Goal: Task Accomplishment & Management: Manage account settings

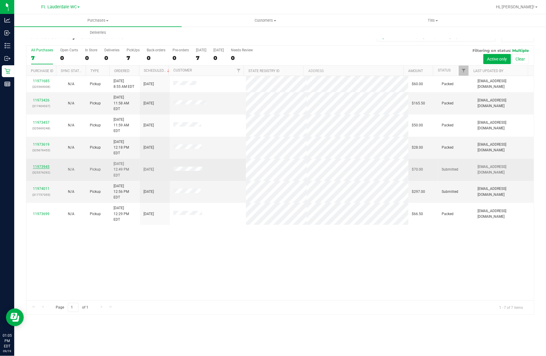
click at [36, 164] on div "11973945 (325576292)" at bounding box center [41, 169] width 23 height 11
click at [36, 165] on link "11973945" at bounding box center [41, 167] width 17 height 4
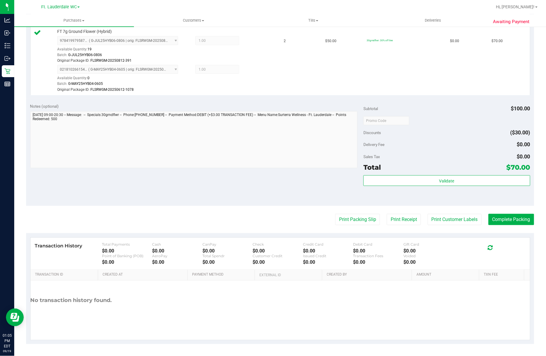
scroll to position [164, 0]
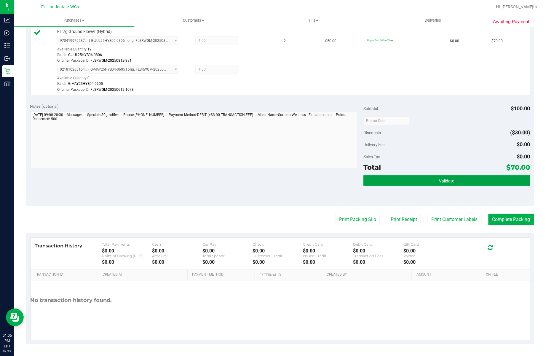
click at [430, 181] on button "Validate" at bounding box center [446, 180] width 167 height 11
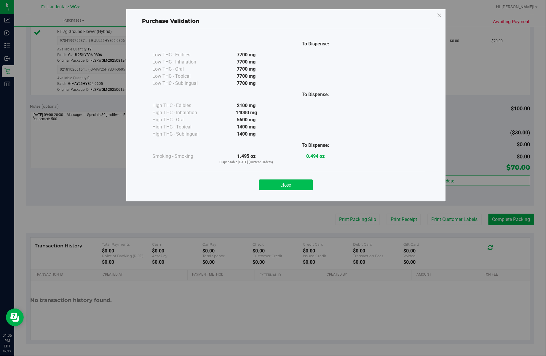
click at [295, 181] on button "Close" at bounding box center [286, 184] width 54 height 11
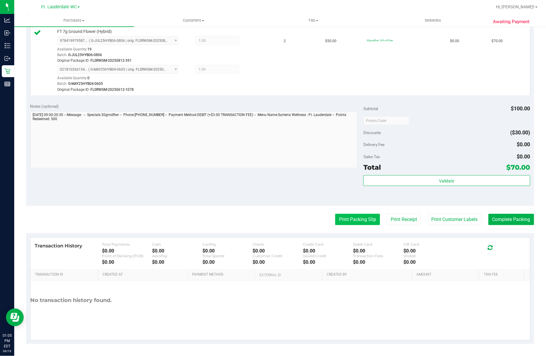
click at [352, 219] on button "Print Packing Slip" at bounding box center [357, 219] width 45 height 11
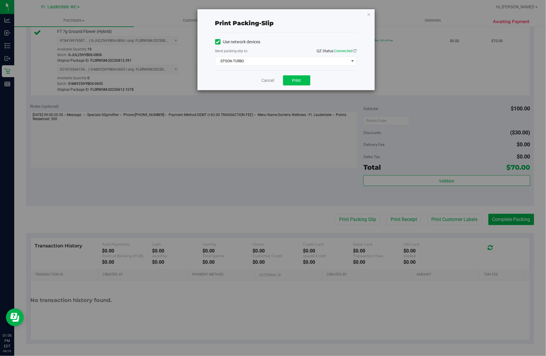
click at [292, 79] on span "Print" at bounding box center [296, 80] width 9 height 5
click at [262, 81] on link "Cancel" at bounding box center [265, 80] width 12 height 6
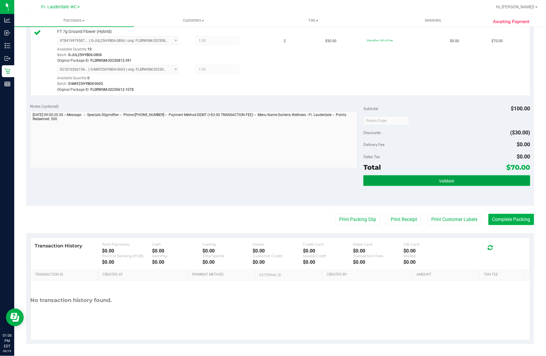
click at [404, 186] on button "Validate" at bounding box center [446, 180] width 167 height 11
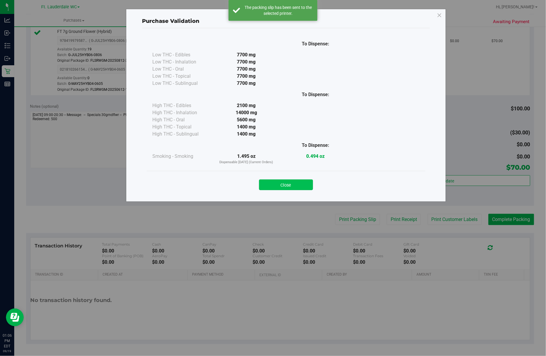
click at [285, 182] on button "Close" at bounding box center [286, 184] width 54 height 11
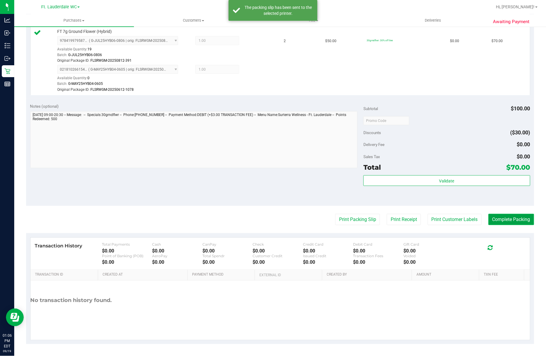
click at [507, 220] on button "Complete Packing" at bounding box center [512, 219] width 46 height 11
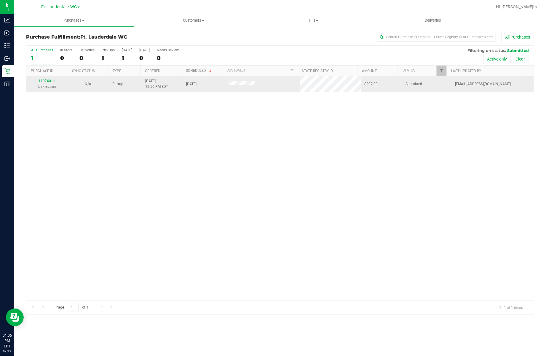
click at [43, 80] on link "11974011" at bounding box center [47, 81] width 17 height 4
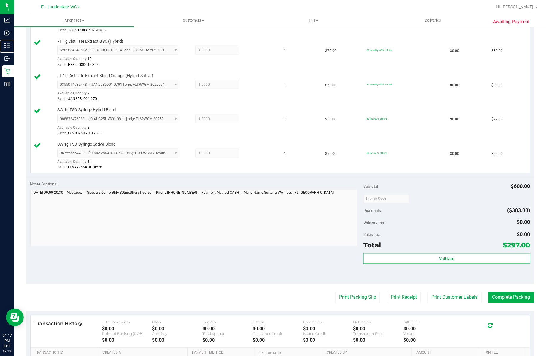
scroll to position [325, 0]
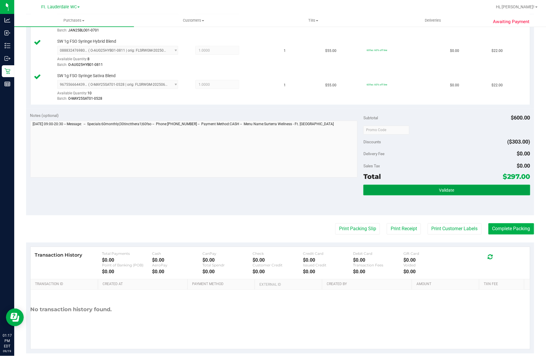
click at [422, 187] on button "Validate" at bounding box center [446, 190] width 167 height 11
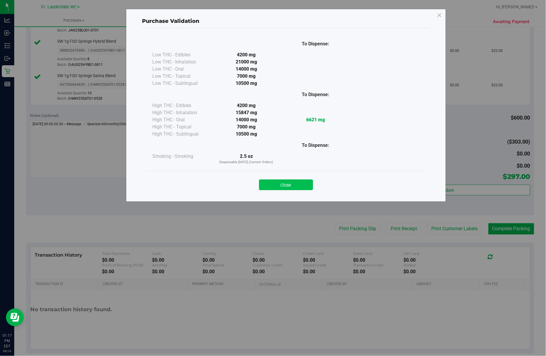
click at [301, 189] on button "Close" at bounding box center [286, 184] width 54 height 11
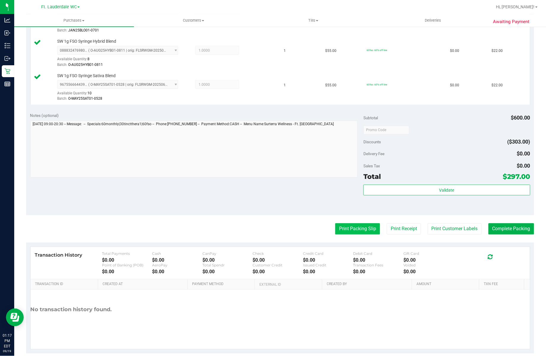
click at [365, 228] on button "Print Packing Slip" at bounding box center [357, 228] width 45 height 11
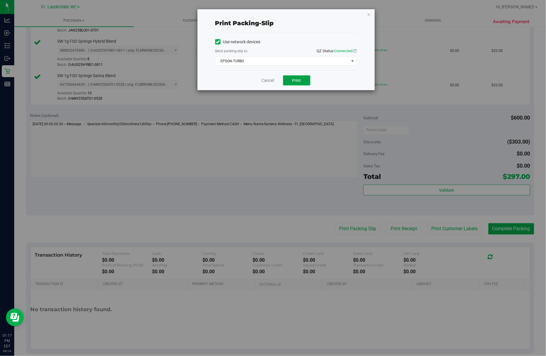
click at [292, 82] on span "Print" at bounding box center [296, 80] width 9 height 5
click at [262, 82] on link "Cancel" at bounding box center [268, 80] width 12 height 6
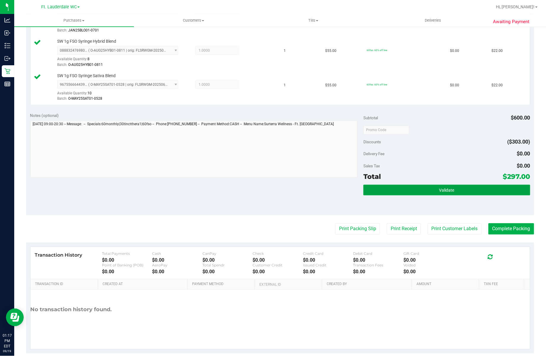
click at [388, 189] on button "Validate" at bounding box center [446, 190] width 167 height 11
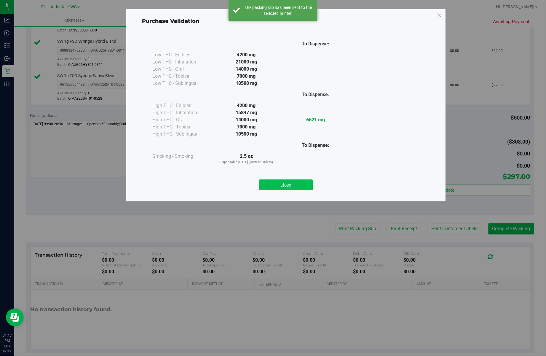
click at [287, 186] on button "Close" at bounding box center [286, 184] width 54 height 11
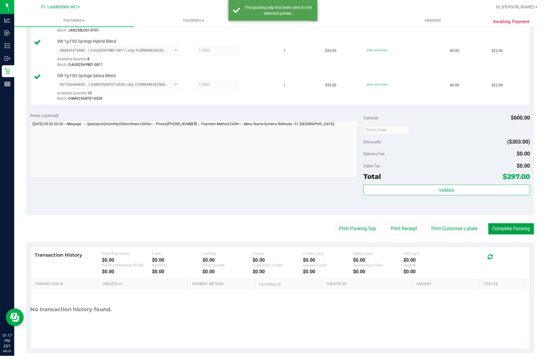
click at [508, 232] on button "Complete Packing" at bounding box center [512, 228] width 46 height 11
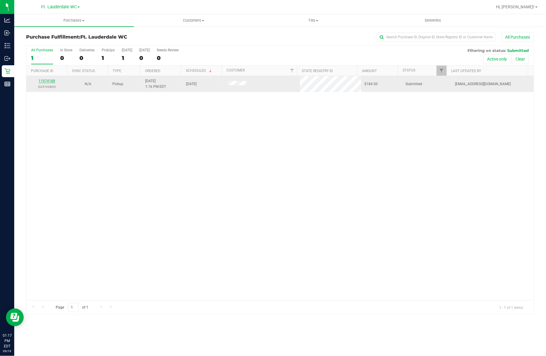
click at [47, 82] on link "11974188" at bounding box center [47, 81] width 17 height 4
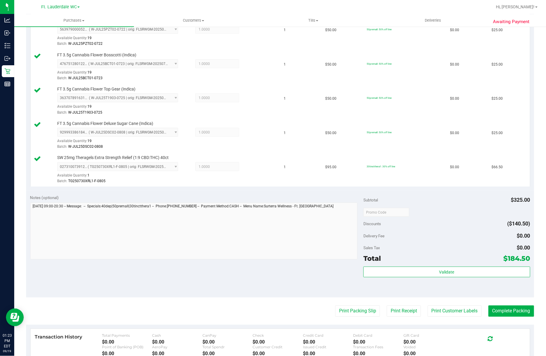
scroll to position [217, 0]
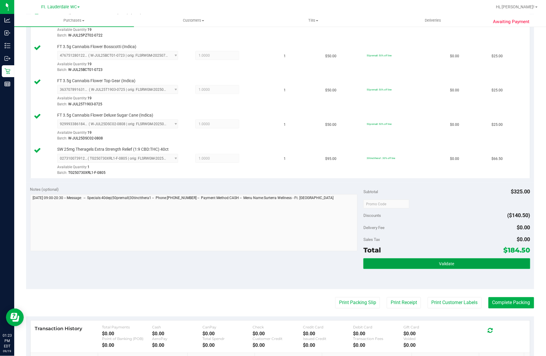
click at [465, 266] on button "Validate" at bounding box center [446, 263] width 167 height 11
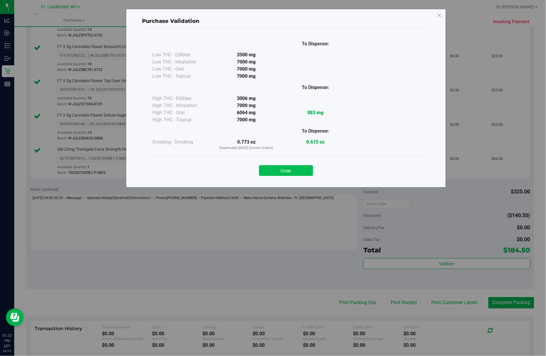
click at [308, 174] on button "Close" at bounding box center [286, 170] width 54 height 11
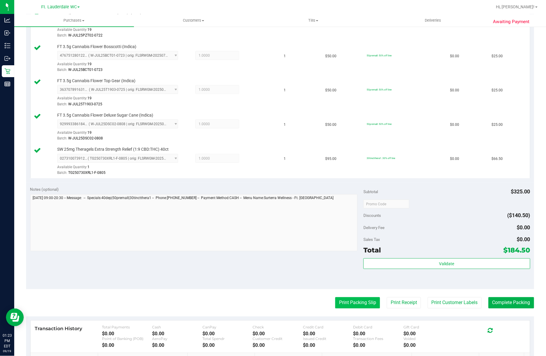
click at [354, 308] on button "Print Packing Slip" at bounding box center [357, 302] width 45 height 11
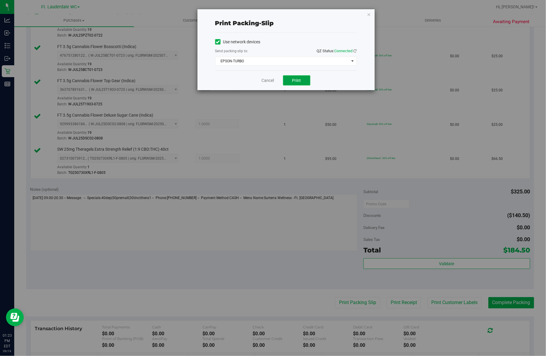
click at [290, 82] on button "Print" at bounding box center [296, 80] width 27 height 10
click at [262, 80] on link "Cancel" at bounding box center [268, 80] width 12 height 6
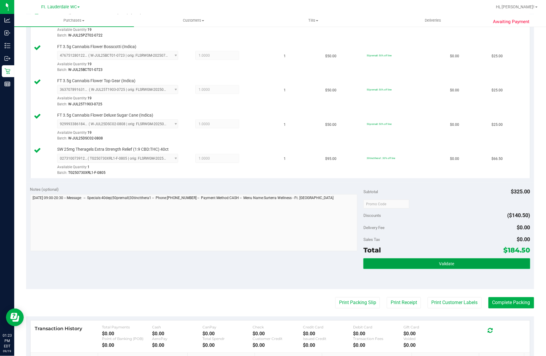
click at [395, 268] on button "Validate" at bounding box center [446, 263] width 167 height 11
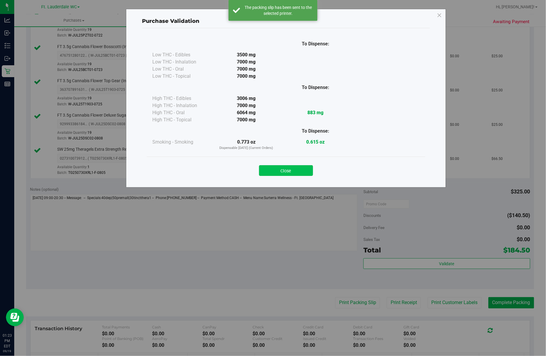
click at [291, 176] on button "Close" at bounding box center [286, 170] width 54 height 11
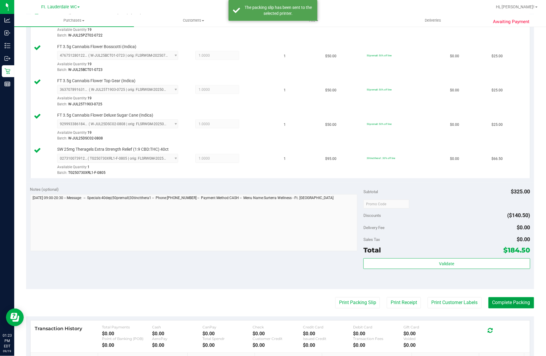
click at [521, 307] on button "Complete Packing" at bounding box center [512, 302] width 46 height 11
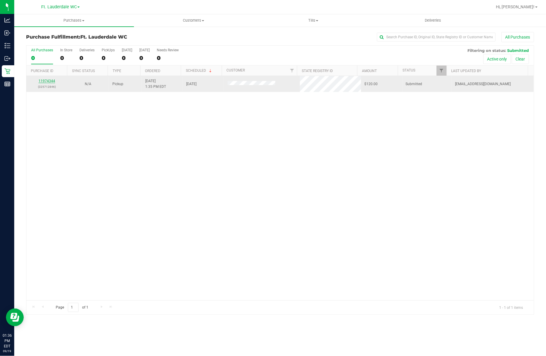
click at [53, 81] on link "11974344" at bounding box center [47, 81] width 17 height 4
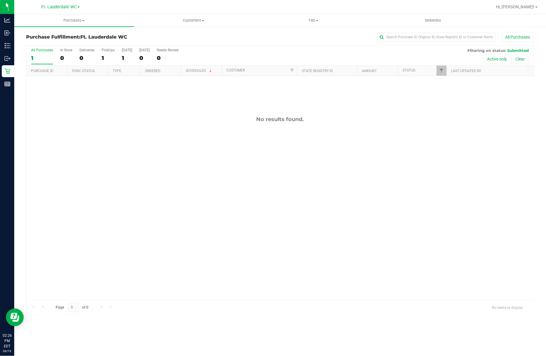
click at [46, 64] on label "All Purchases 1" at bounding box center [42, 56] width 22 height 16
click at [0, 0] on input "All Purchases 1" at bounding box center [0, 0] width 0 height 0
click at [44, 56] on div "1" at bounding box center [42, 58] width 22 height 7
click at [0, 0] on input "All Purchases 1" at bounding box center [0, 0] width 0 height 0
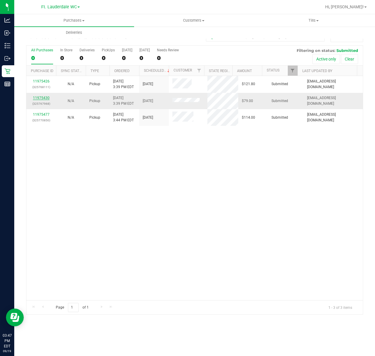
click at [34, 98] on link "11975430" at bounding box center [41, 98] width 17 height 4
click at [15, 66] on div "Purchase Fulfillment: Ft. Lauderdale WC All Purchases All Purchases 0 In Store …" at bounding box center [194, 173] width 360 height 294
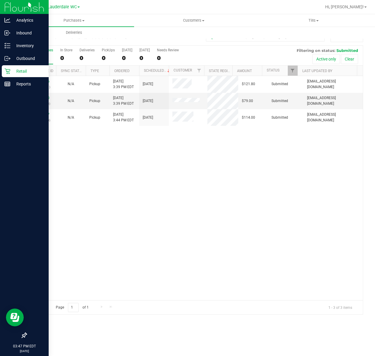
click at [12, 69] on p "Retail" at bounding box center [28, 71] width 36 height 7
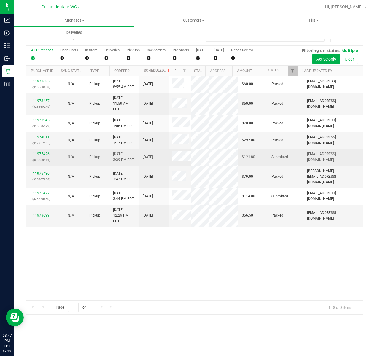
click at [34, 156] on link "11975426" at bounding box center [41, 154] width 17 height 4
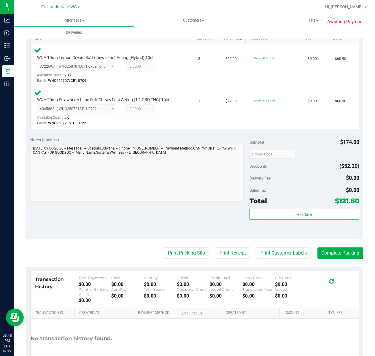
scroll to position [145, 0]
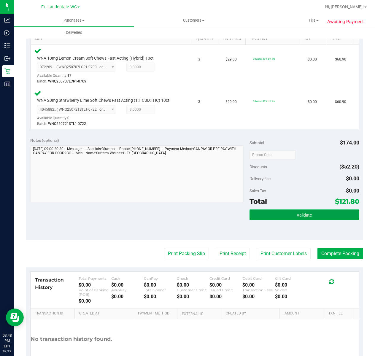
click at [318, 209] on button "Validate" at bounding box center [304, 214] width 110 height 11
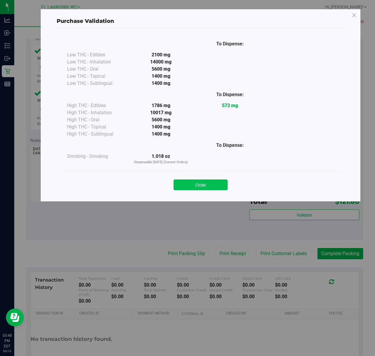
click at [209, 186] on button "Close" at bounding box center [200, 184] width 54 height 11
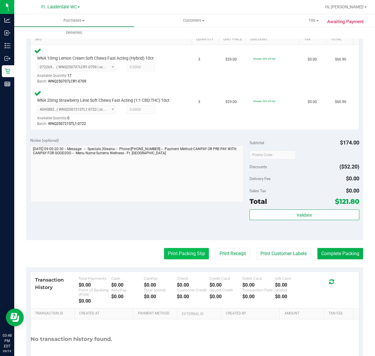
click at [177, 250] on button "Print Packing Slip" at bounding box center [186, 253] width 45 height 11
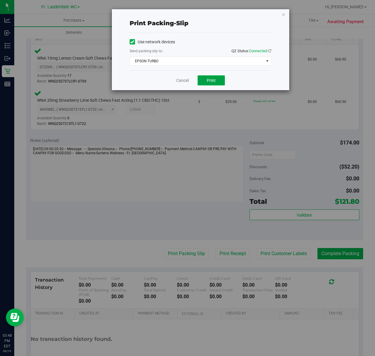
click at [205, 82] on button "Print" at bounding box center [210, 80] width 27 height 10
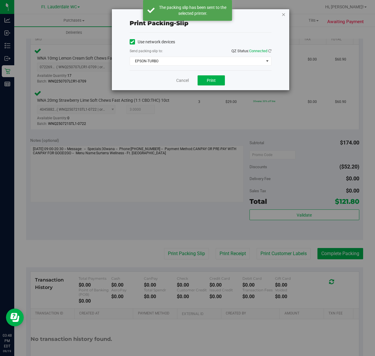
click at [283, 13] on icon "button" at bounding box center [283, 14] width 4 height 7
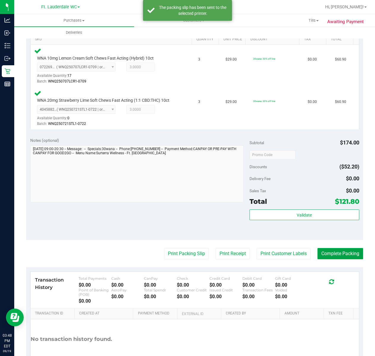
click at [342, 256] on button "Complete Packing" at bounding box center [340, 253] width 46 height 11
click at [354, 253] on icon at bounding box center [356, 253] width 5 height 5
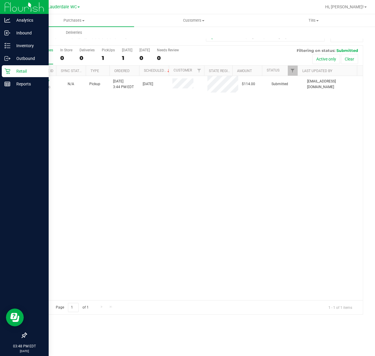
click at [21, 70] on p "Retail" at bounding box center [28, 71] width 36 height 7
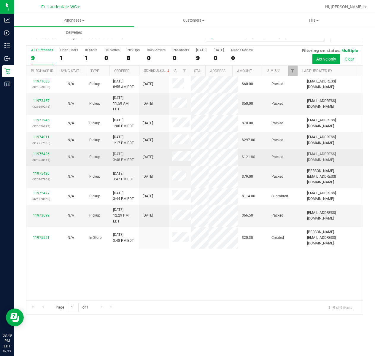
click at [45, 156] on link "11975426" at bounding box center [41, 154] width 17 height 4
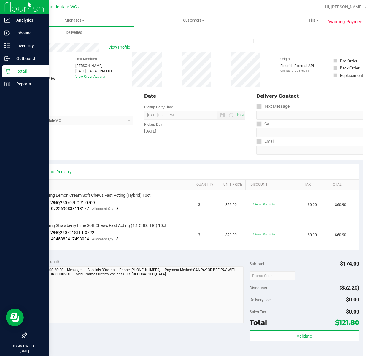
click at [8, 71] on icon at bounding box center [7, 71] width 6 height 6
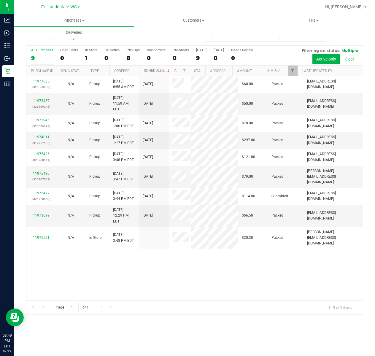
click at [159, 286] on div "11971685 (325569008) N/A Pickup 9/19/2025 8:55 AM EDT 9/19/2025 $60.00 Packed d…" at bounding box center [194, 188] width 336 height 224
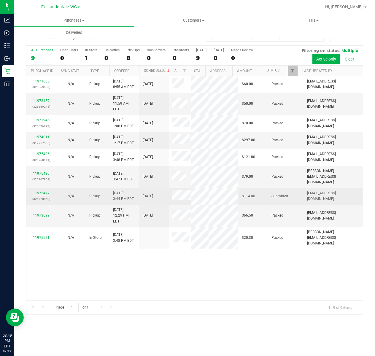
click at [47, 195] on link "11975477" at bounding box center [41, 193] width 17 height 4
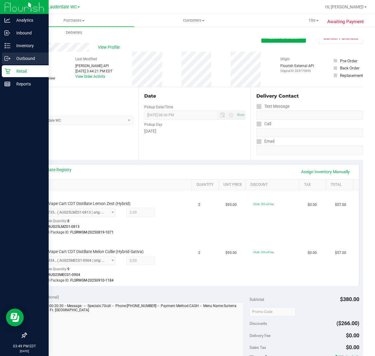
click at [2, 65] on link "Outbound" at bounding box center [24, 58] width 49 height 13
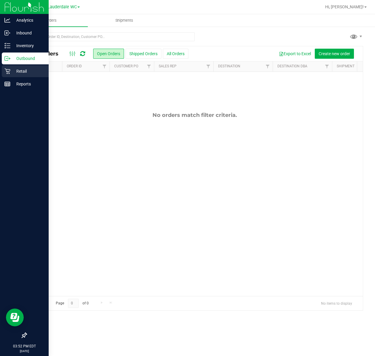
click at [13, 67] on div "Retail" at bounding box center [25, 71] width 47 height 12
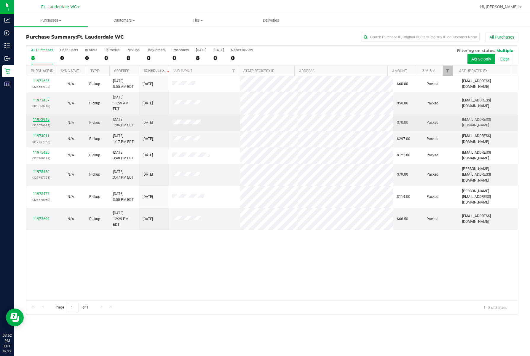
click at [39, 117] on link "11973945" at bounding box center [41, 119] width 17 height 4
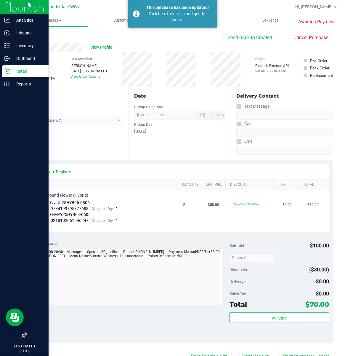
click at [8, 71] on icon at bounding box center [7, 71] width 6 height 6
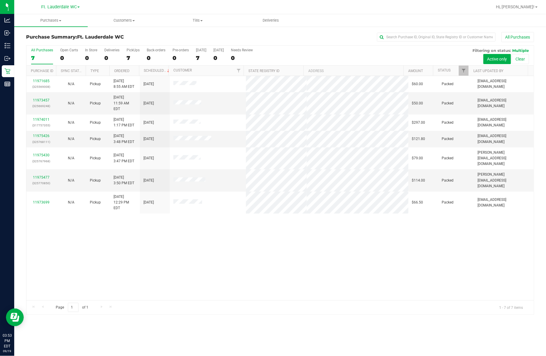
click at [196, 248] on div "11971685 (325569008) N/A Pickup 9/19/2025 8:55 AM EDT 9/19/2025 $60.00 Packed d…" at bounding box center [280, 188] width 508 height 224
click at [41, 71] on link "Purchase ID" at bounding box center [42, 71] width 23 height 4
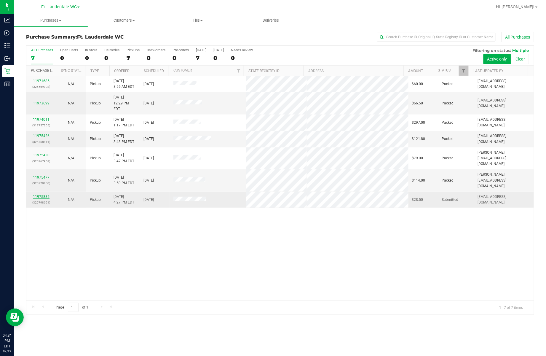
click at [39, 194] on link "11975885" at bounding box center [41, 196] width 17 height 4
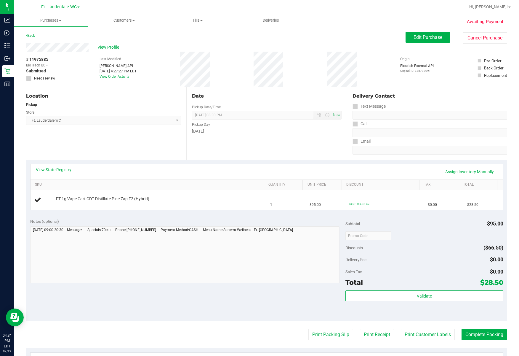
click at [157, 215] on div "Notes (optional) Subtotal $95.00 Discounts ($66.50) Delivery Fee $0.00 Sales Ta…" at bounding box center [266, 267] width 481 height 107
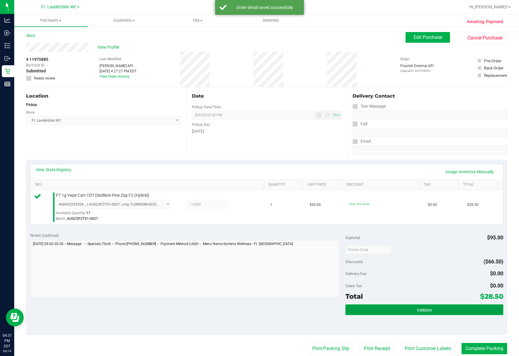
click at [363, 314] on button "Validate" at bounding box center [425, 309] width 158 height 11
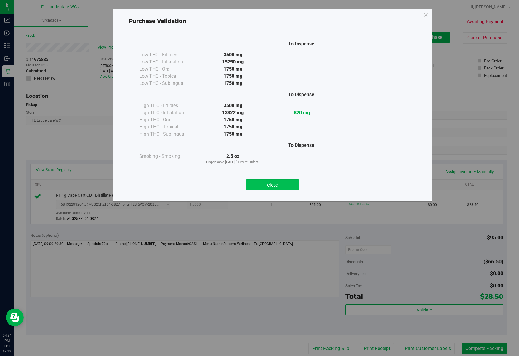
click at [271, 186] on button "Close" at bounding box center [273, 184] width 54 height 11
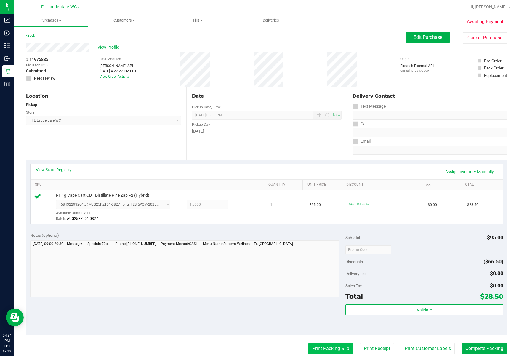
click at [317, 351] on button "Print Packing Slip" at bounding box center [331, 348] width 45 height 11
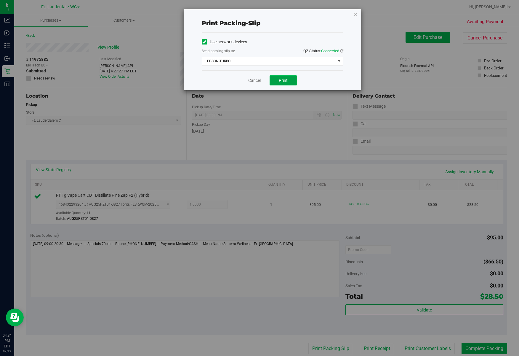
click at [283, 81] on span "Print" at bounding box center [283, 80] width 9 height 5
click at [249, 82] on link "Cancel" at bounding box center [252, 80] width 12 height 6
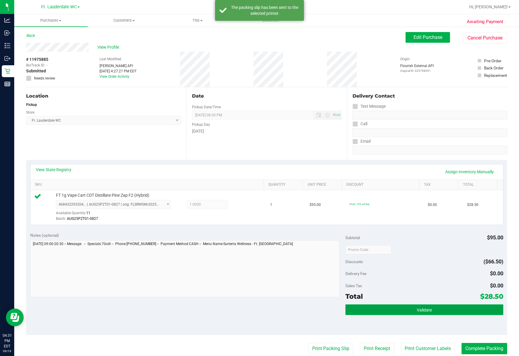
click at [374, 305] on button "Validate" at bounding box center [425, 309] width 158 height 11
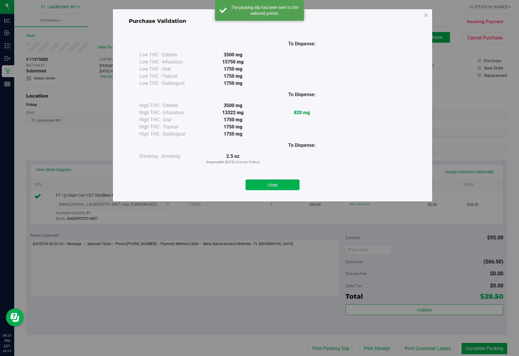
click at [264, 172] on div "Close" at bounding box center [272, 183] width 279 height 24
click at [268, 183] on button "Close" at bounding box center [273, 184] width 54 height 11
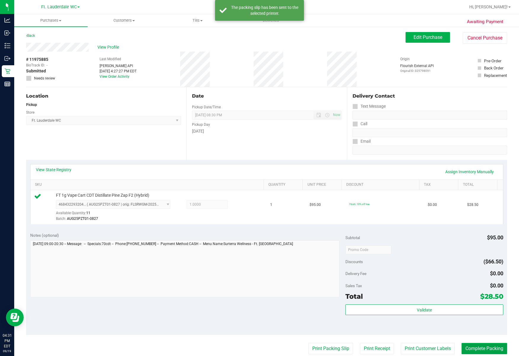
click at [468, 350] on button "Complete Packing" at bounding box center [485, 348] width 46 height 11
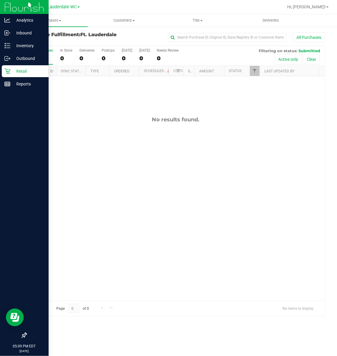
click at [10, 69] on icon at bounding box center [7, 71] width 6 height 6
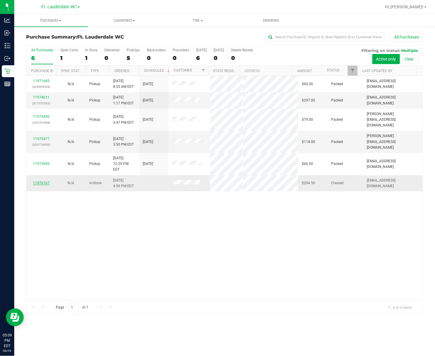
click at [41, 181] on link "11976167" at bounding box center [41, 183] width 17 height 4
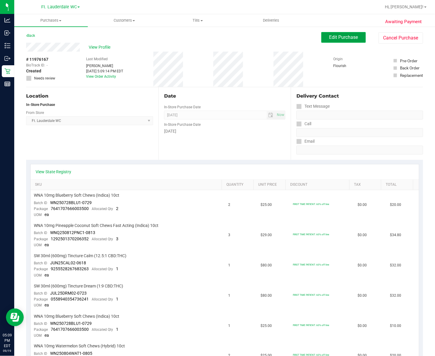
click at [344, 33] on button "Edit Purchase" at bounding box center [343, 37] width 44 height 11
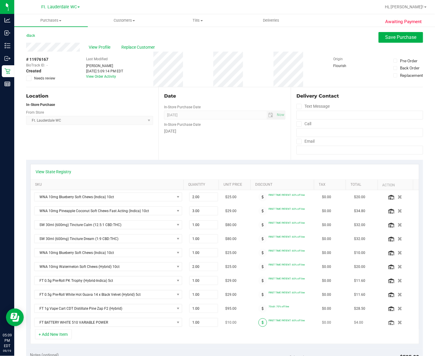
click at [259, 324] on span at bounding box center [262, 322] width 9 height 9
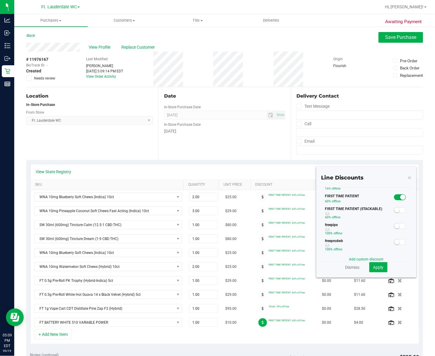
scroll to position [39, 0]
click at [400, 186] on small at bounding box center [402, 183] width 5 height 5
click at [373, 265] on span "Apply" at bounding box center [378, 267] width 10 height 5
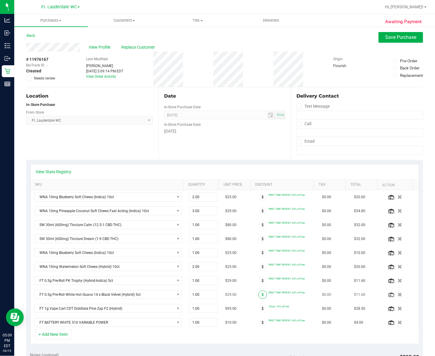
click at [258, 299] on span at bounding box center [262, 294] width 9 height 9
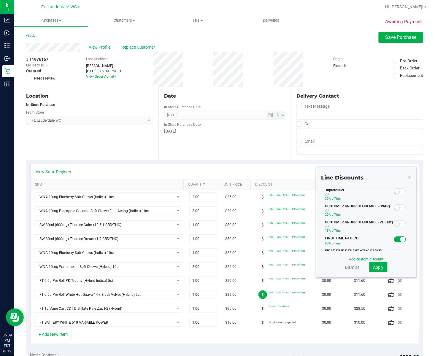
click at [394, 194] on span at bounding box center [400, 191] width 12 height 6
drag, startPoint x: 369, startPoint y: 264, endPoint x: 298, endPoint y: 266, distance: 70.6
click at [369, 262] on button "Apply" at bounding box center [378, 267] width 18 height 10
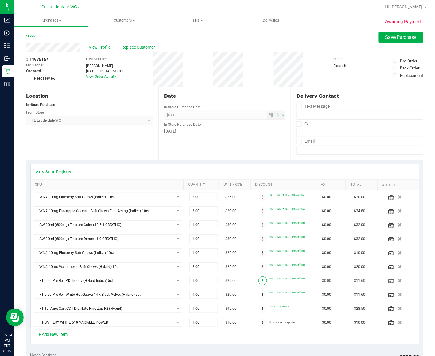
click at [261, 282] on icon at bounding box center [262, 281] width 2 height 4
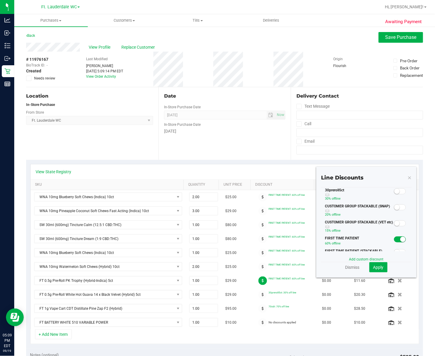
click at [394, 194] on small at bounding box center [396, 191] width 5 height 5
click at [373, 267] on span "Apply" at bounding box center [378, 267] width 10 height 5
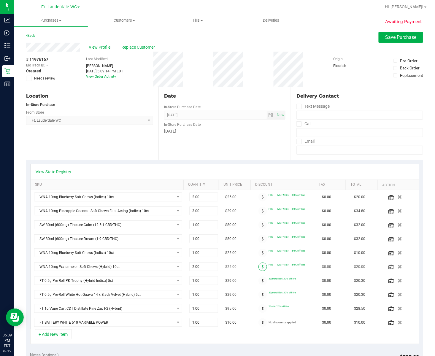
click at [258, 265] on span at bounding box center [262, 266] width 9 height 9
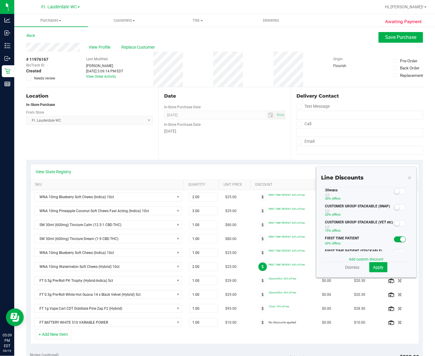
click at [394, 194] on span at bounding box center [400, 191] width 12 height 6
click at [373, 267] on span "Apply" at bounding box center [378, 267] width 10 height 5
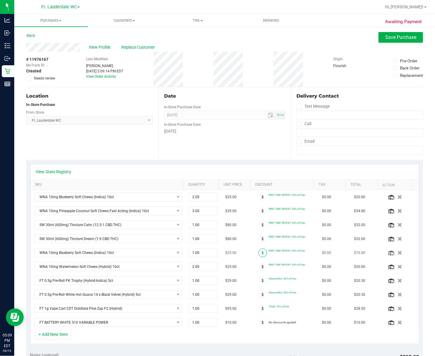
click at [261, 254] on icon at bounding box center [262, 253] width 2 height 4
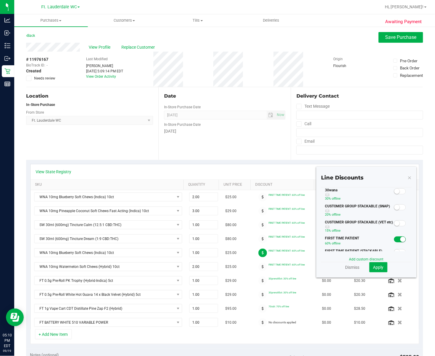
click at [394, 194] on span at bounding box center [400, 191] width 12 height 6
click at [374, 266] on span "Apply" at bounding box center [378, 267] width 10 height 5
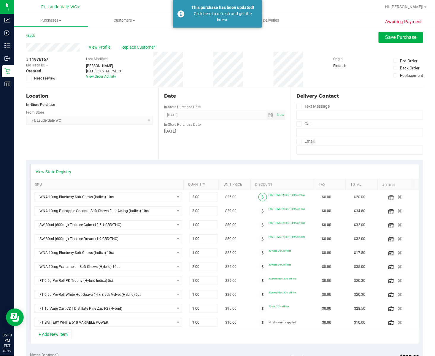
click at [258, 199] on span at bounding box center [262, 197] width 9 height 9
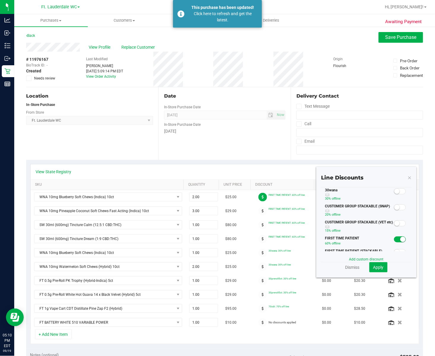
click at [394, 194] on span at bounding box center [400, 191] width 12 height 6
click at [373, 268] on span "Apply" at bounding box center [378, 267] width 10 height 5
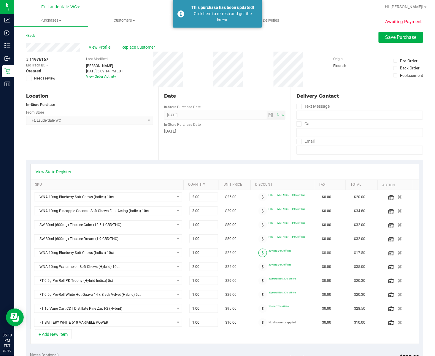
click at [258, 254] on span at bounding box center [262, 252] width 9 height 9
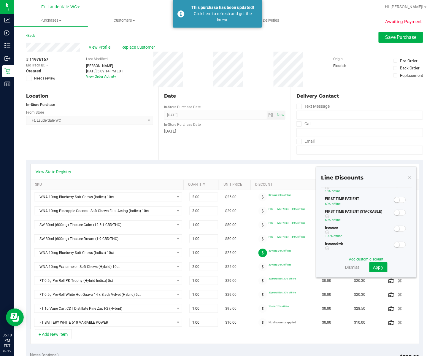
click at [394, 203] on span at bounding box center [400, 200] width 12 height 6
click at [376, 267] on span "Apply" at bounding box center [378, 267] width 10 height 5
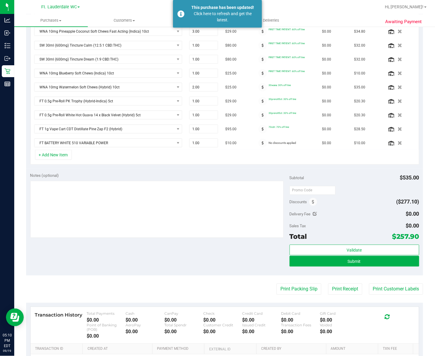
scroll to position [197, 0]
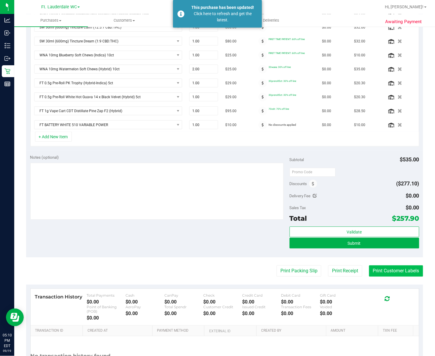
click at [381, 277] on button "Print Customer Labels" at bounding box center [396, 270] width 54 height 11
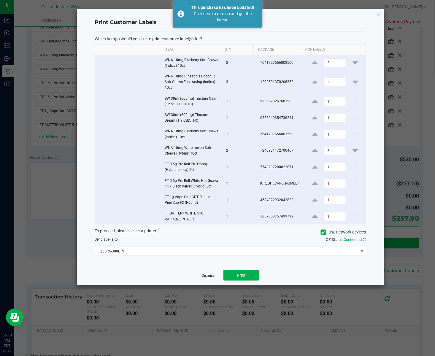
click at [210, 278] on link "Dismiss" at bounding box center [208, 275] width 13 height 5
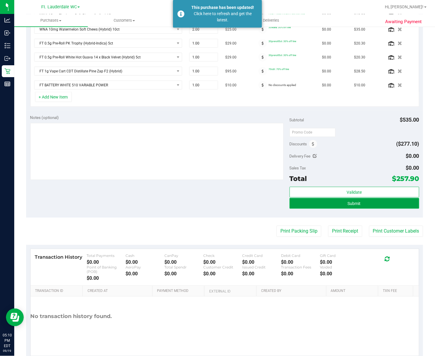
click at [310, 209] on button "Submit" at bounding box center [354, 203] width 130 height 11
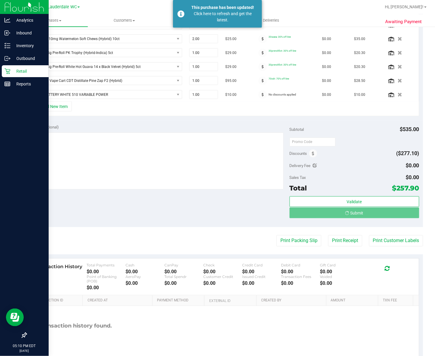
scroll to position [218, 0]
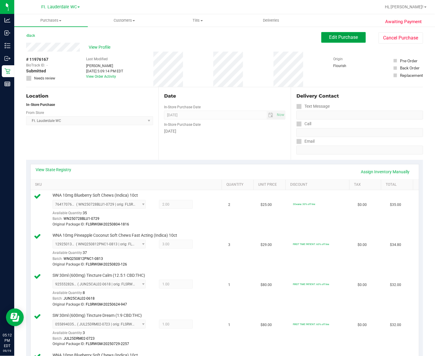
click at [344, 34] on button "Edit Purchase" at bounding box center [343, 37] width 44 height 11
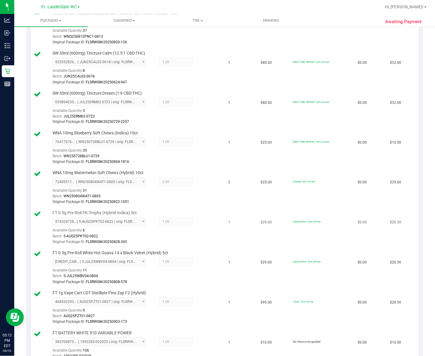
scroll to position [356, 0]
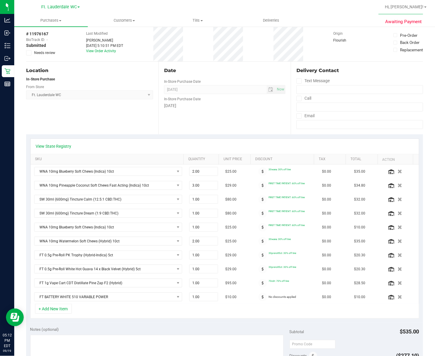
scroll to position [39, 0]
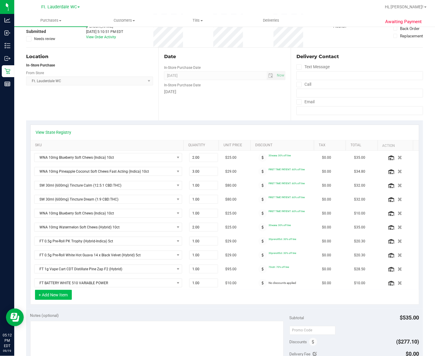
click at [59, 299] on button "+ Add New Item" at bounding box center [53, 295] width 37 height 10
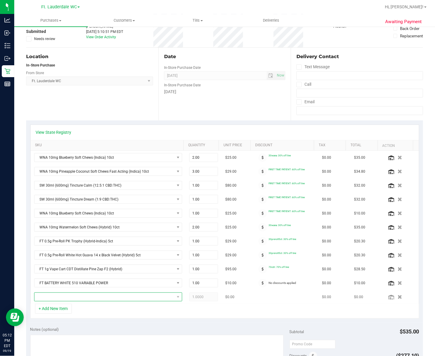
click at [62, 299] on span "NO DATA FOUND" at bounding box center [104, 297] width 140 height 8
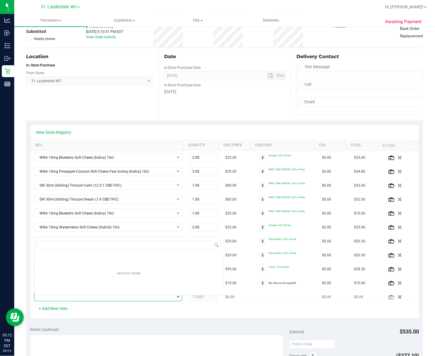
scroll to position [9, 141]
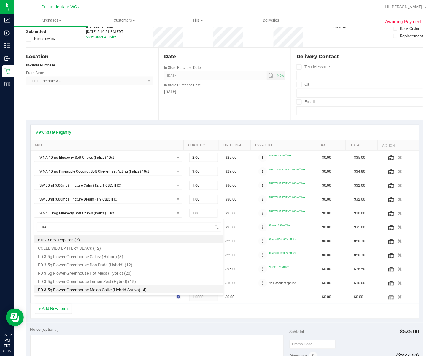
type input "aeq"
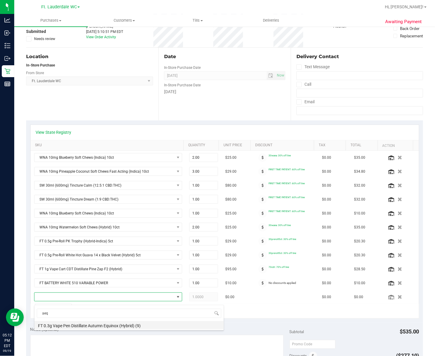
click at [78, 327] on li "FT 0.3g Vape Pen Distillate Autumn Equinox (Hybrid) (9)" at bounding box center [128, 325] width 189 height 8
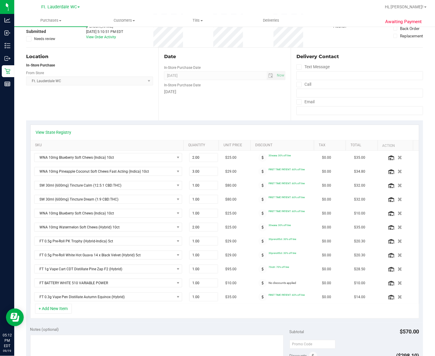
click at [261, 299] on icon at bounding box center [262, 297] width 2 height 4
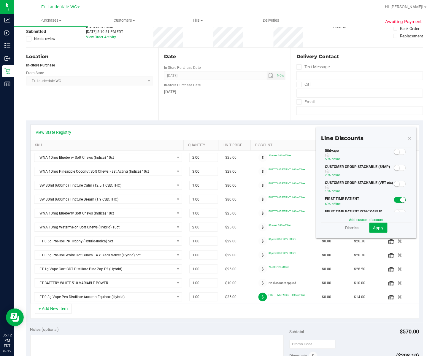
click at [394, 155] on span at bounding box center [400, 152] width 12 height 6
click at [373, 225] on span "Apply" at bounding box center [378, 227] width 10 height 5
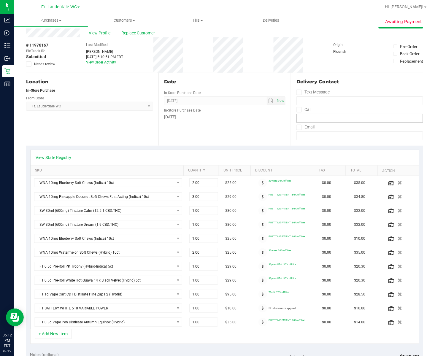
scroll to position [0, 0]
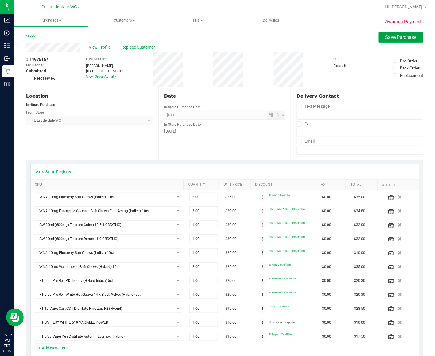
click at [392, 40] on span "Save Purchase" at bounding box center [400, 37] width 31 height 6
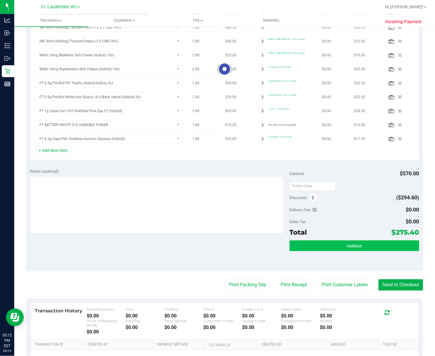
scroll to position [193, 0]
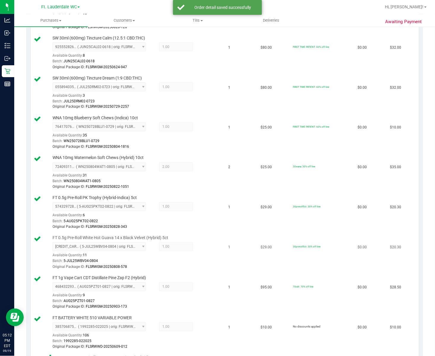
scroll to position [474, 0]
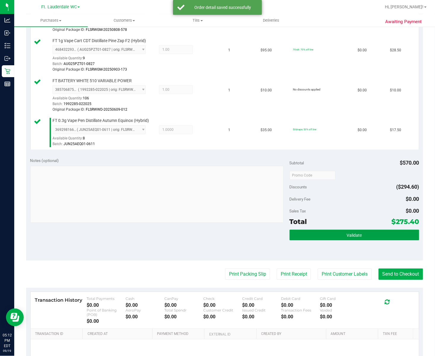
click at [322, 238] on button "Validate" at bounding box center [354, 234] width 130 height 11
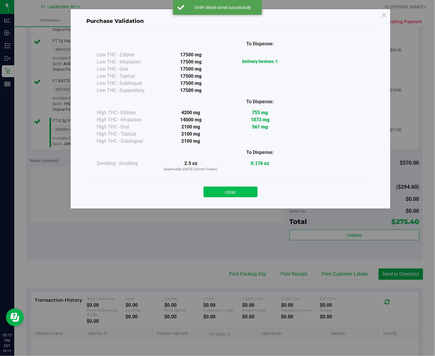
click at [229, 195] on button "Close" at bounding box center [230, 191] width 54 height 11
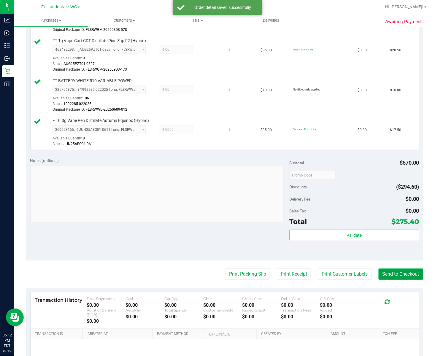
click at [403, 275] on button "Send to Checkout" at bounding box center [400, 273] width 44 height 11
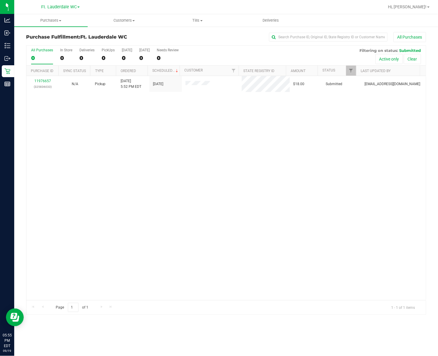
click at [215, 159] on div "11976657 (325836033) N/A Pickup 9/19/2025 5:52 PM EDT 9/19/2025 $18.00 Submitte…" at bounding box center [226, 188] width 400 height 224
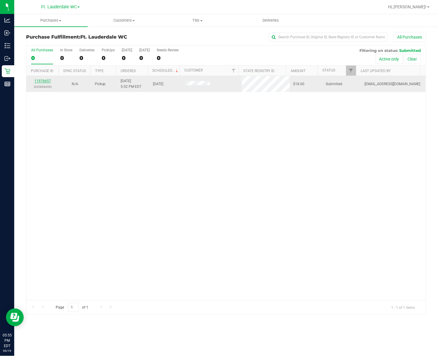
click at [40, 81] on link "11976657" at bounding box center [42, 81] width 17 height 4
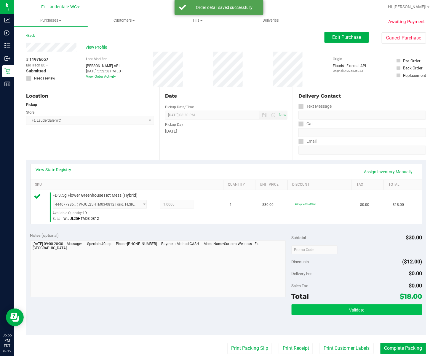
click at [357, 306] on button "Validate" at bounding box center [357, 309] width 131 height 11
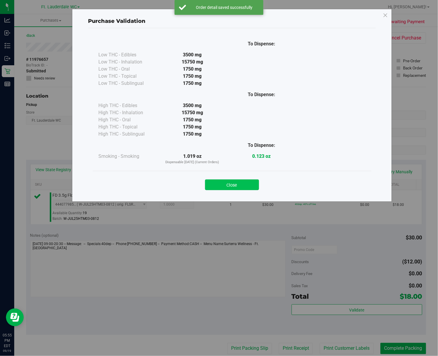
click at [240, 186] on button "Close" at bounding box center [232, 184] width 54 height 11
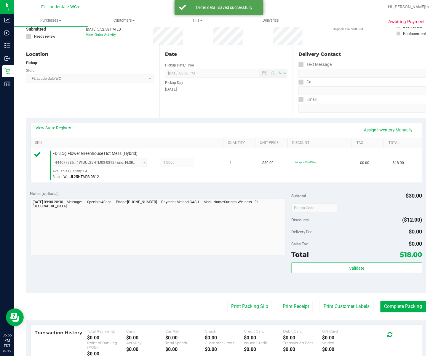
scroll to position [43, 0]
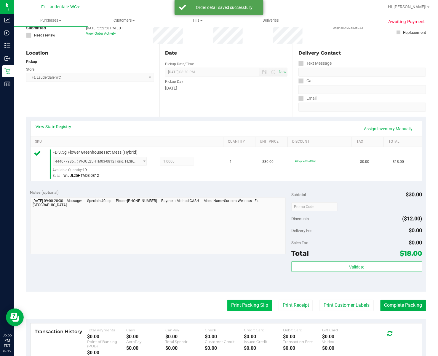
click at [243, 308] on button "Print Packing Slip" at bounding box center [249, 305] width 45 height 11
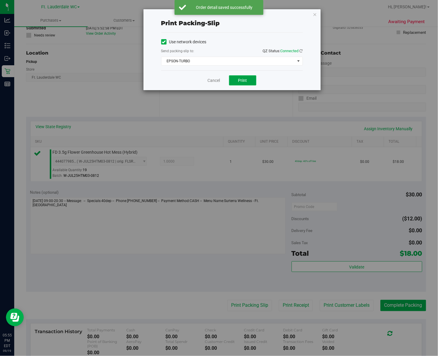
click at [247, 82] on span "Print" at bounding box center [242, 80] width 9 height 5
click at [315, 15] on icon "button" at bounding box center [315, 14] width 4 height 7
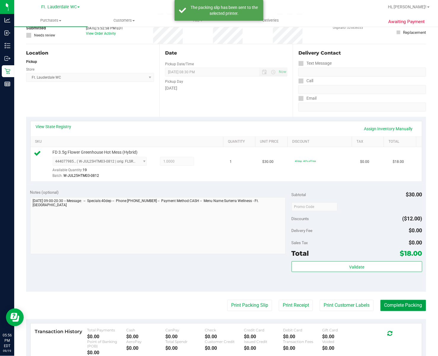
click at [400, 310] on button "Complete Packing" at bounding box center [404, 305] width 46 height 11
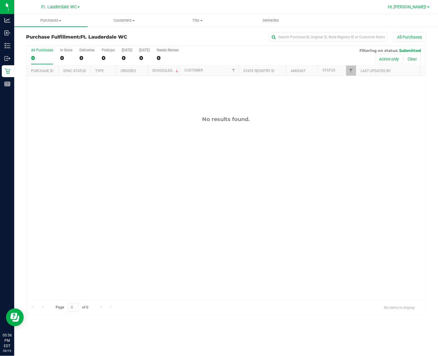
click at [425, 7] on span "Hi, [PERSON_NAME]!" at bounding box center [407, 6] width 39 height 5
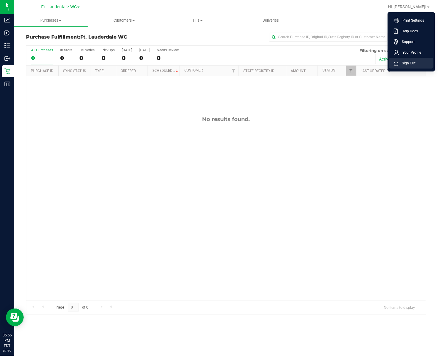
click at [410, 61] on span "Sign Out" at bounding box center [407, 63] width 17 height 6
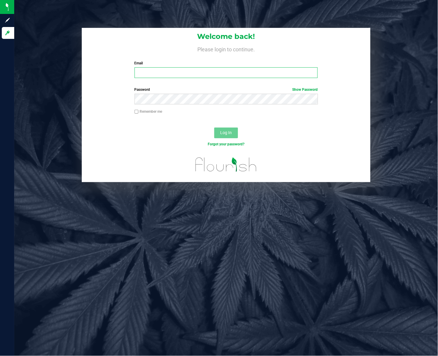
click at [173, 76] on input "Email" at bounding box center [226, 72] width 183 height 11
type input "[EMAIL_ADDRESS][DOMAIN_NAME]"
click at [214, 127] on button "Log In" at bounding box center [226, 132] width 24 height 11
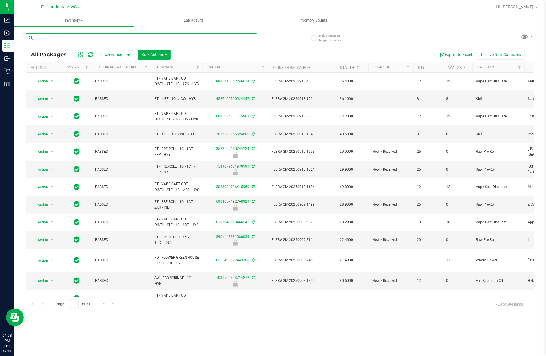
click at [184, 36] on input "text" at bounding box center [141, 37] width 231 height 9
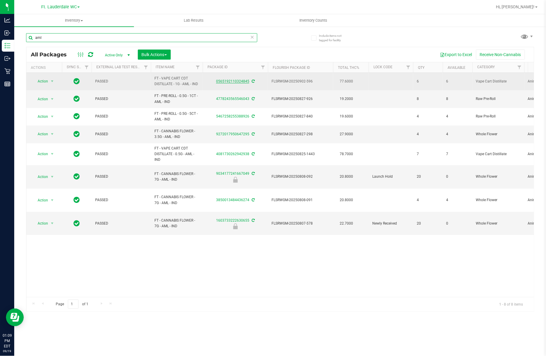
type input "aml"
click at [227, 81] on link "0565192110324845" at bounding box center [232, 81] width 33 height 4
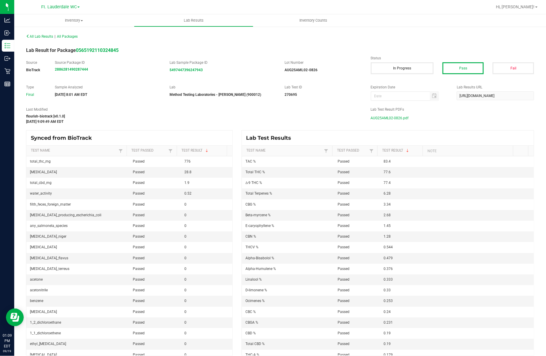
click at [381, 114] on span "AUG25AML02-0826.pdf" at bounding box center [390, 118] width 38 height 9
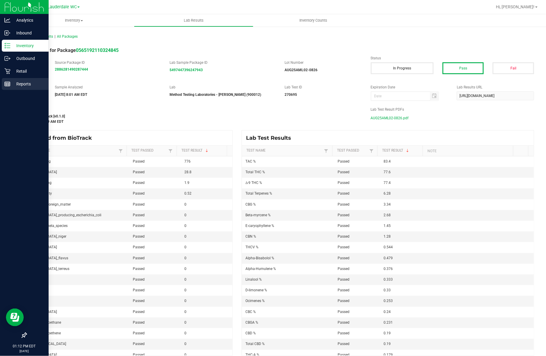
click at [7, 85] on line at bounding box center [7, 85] width 5 height 0
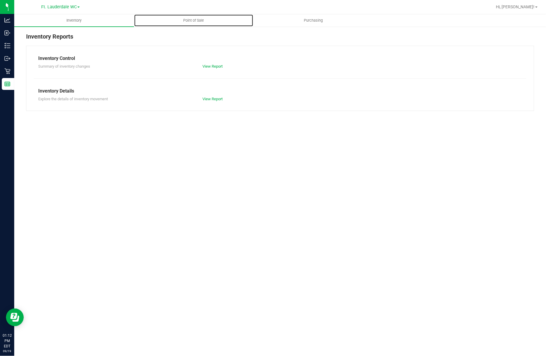
click at [194, 21] on span "Point of Sale" at bounding box center [193, 20] width 37 height 5
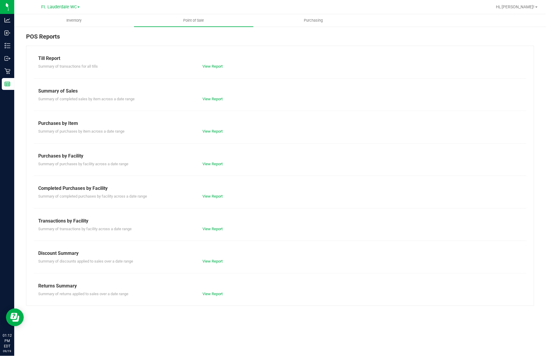
click at [217, 232] on div "View Report" at bounding box center [239, 229] width 82 height 6
click at [217, 230] on link "View Report" at bounding box center [212, 228] width 20 height 4
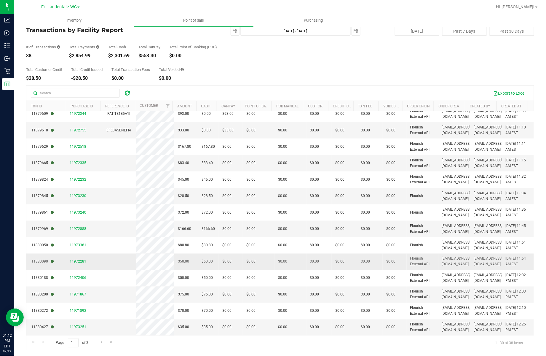
scroll to position [271, 0]
click at [100, 343] on span "Go to the next page" at bounding box center [101, 341] width 5 height 5
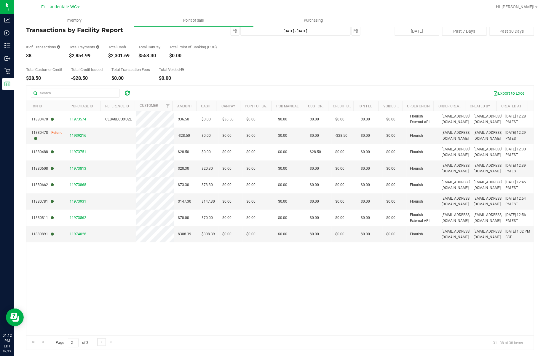
scroll to position [0, 0]
click at [78, 135] on span "11939216" at bounding box center [78, 135] width 17 height 4
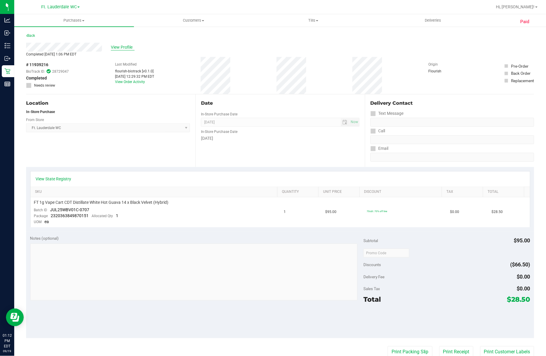
click at [123, 47] on span "View Profile" at bounding box center [123, 47] width 24 height 6
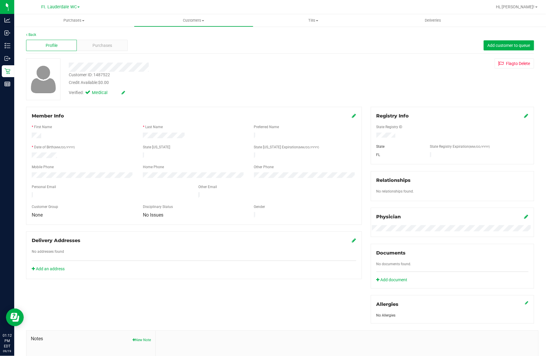
click at [102, 75] on div "Customer ID: 1487522" at bounding box center [89, 75] width 41 height 6
copy div "1487522"
click at [98, 48] on span "Purchases" at bounding box center [102, 45] width 20 height 6
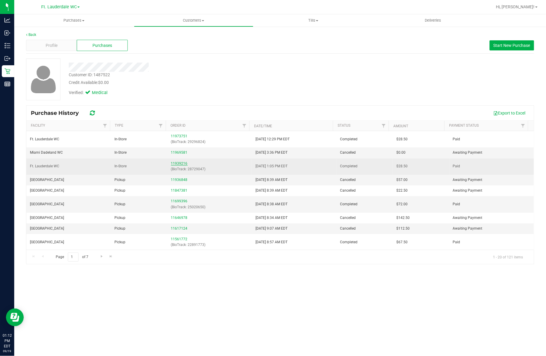
click at [177, 165] on link "11939216" at bounding box center [179, 163] width 17 height 4
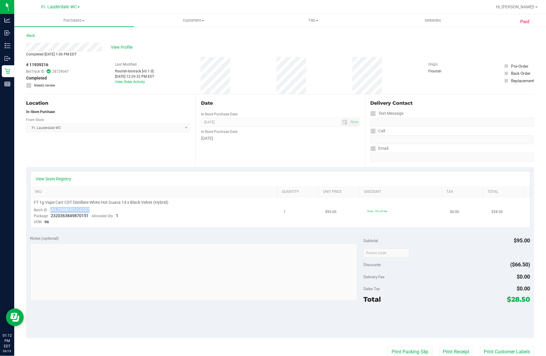
drag, startPoint x: 49, startPoint y: 209, endPoint x: 91, endPoint y: 207, distance: 41.6
click at [91, 207] on td "FT 1g Vape Cart CDT Distillate White Hot Guava 14 x Black Velvet (Hybrid) Batch…" at bounding box center [156, 212] width 250 height 30
copy span "JUL25WBV01C-0707"
click at [120, 44] on span "View Profile" at bounding box center [123, 47] width 24 height 6
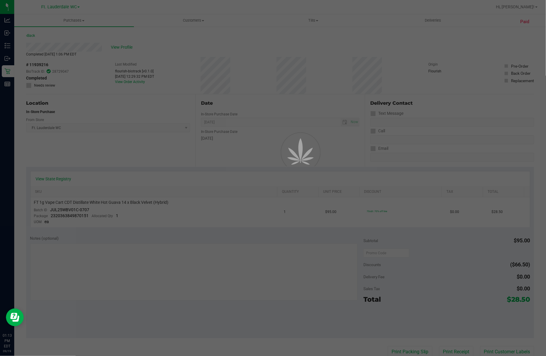
click at [104, 44] on div at bounding box center [273, 178] width 546 height 356
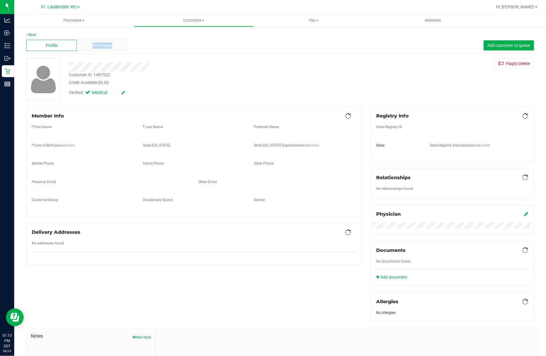
click at [104, 44] on span "Purchases" at bounding box center [102, 45] width 20 height 6
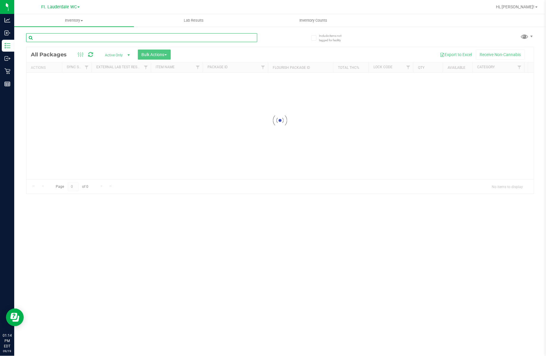
click at [97, 42] on input "text" at bounding box center [141, 37] width 231 height 9
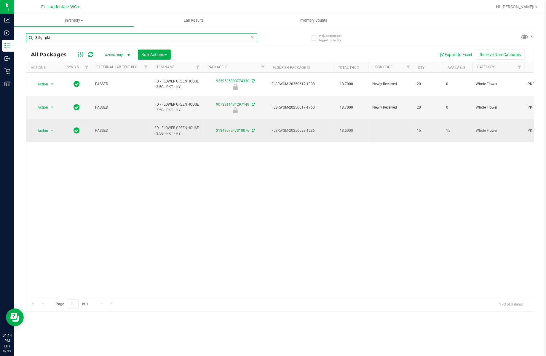
type input "3.5g - pkt"
click at [45, 119] on td "Action Action Adjust qty Create package Edit attributes Global inventory Locate…" at bounding box center [44, 130] width 36 height 23
click at [46, 127] on span "Action" at bounding box center [40, 131] width 16 height 8
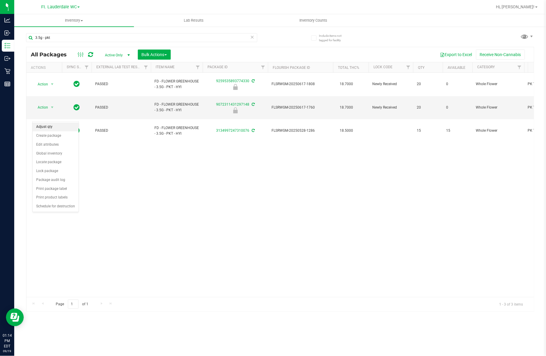
click at [50, 126] on li "Adjust qty" at bounding box center [56, 126] width 46 height 9
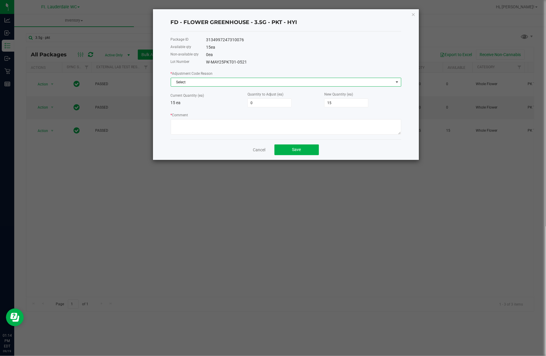
click at [239, 82] on span "Select" at bounding box center [282, 82] width 223 height 8
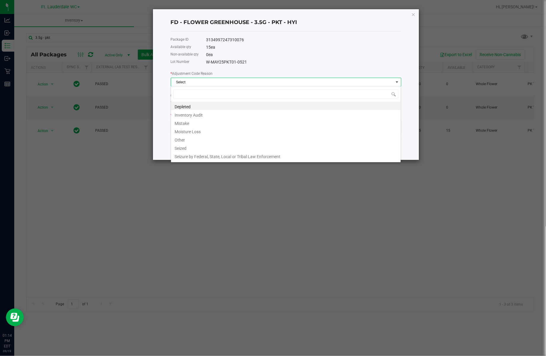
scroll to position [9, 230]
click at [206, 138] on li "Other" at bounding box center [286, 139] width 230 height 8
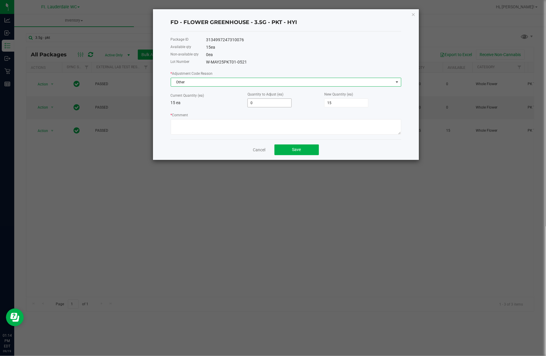
click at [260, 103] on input "0" at bounding box center [270, 103] width 44 height 8
type input "1"
type input "16"
type input "1"
click at [240, 124] on textarea "* Comment" at bounding box center [286, 126] width 231 height 15
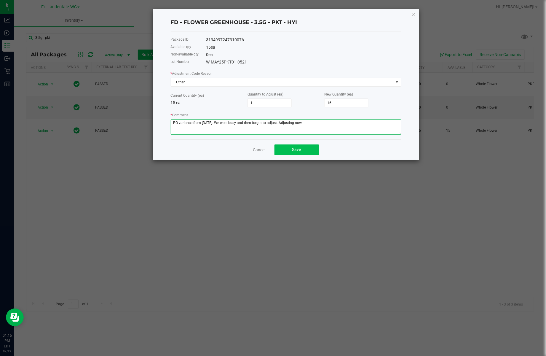
type textarea "PO variance from yesterday. We were busy and then forgot to adjust. Adjusting n…"
click at [299, 150] on span "Save" at bounding box center [296, 149] width 9 height 5
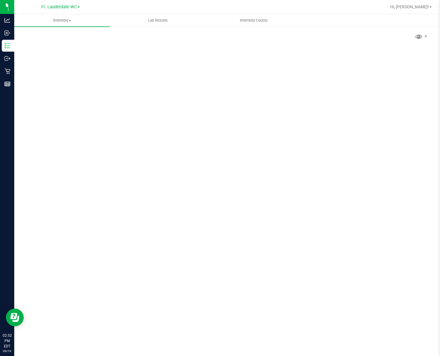
click at [75, 37] on div "Scan Packages 0" at bounding box center [227, 118] width 402 height 173
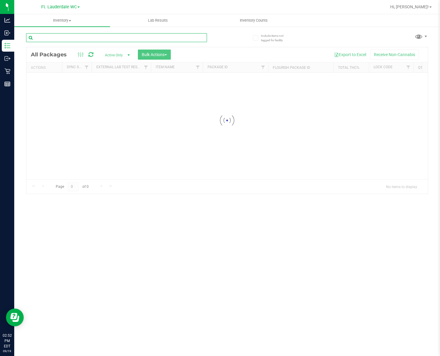
click at [75, 38] on input "text" at bounding box center [116, 37] width 181 height 9
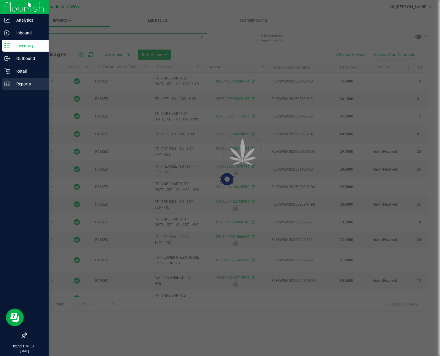
type input "rpb"
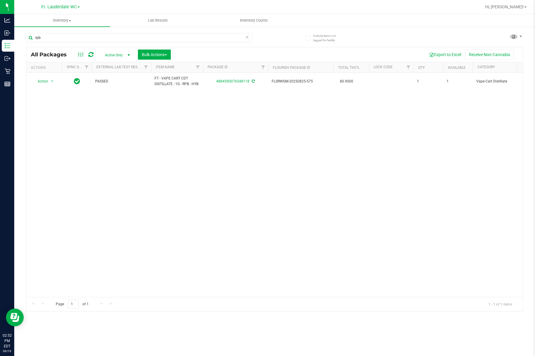
click at [227, 115] on div "Action Action Adjust qty Create package Edit attributes Global inventory Locate…" at bounding box center [274, 185] width 496 height 224
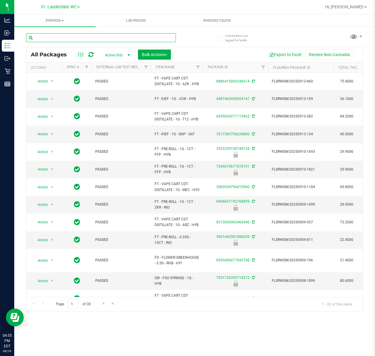
click at [53, 37] on input "text" at bounding box center [101, 37] width 150 height 9
type input "1g - pkt"
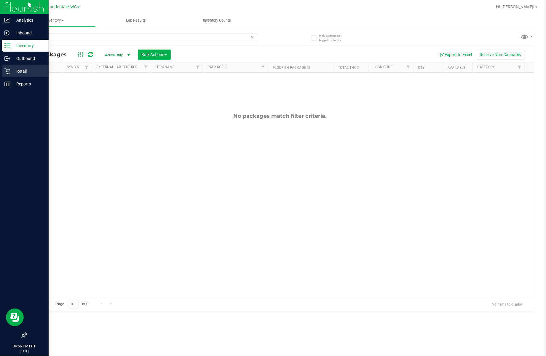
click at [8, 71] on icon at bounding box center [7, 71] width 6 height 6
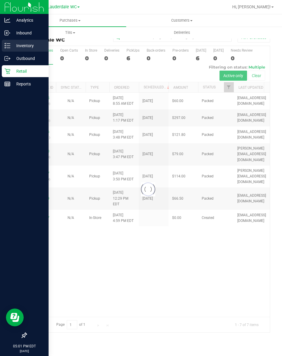
click at [11, 41] on div "Inventory" at bounding box center [25, 46] width 47 height 12
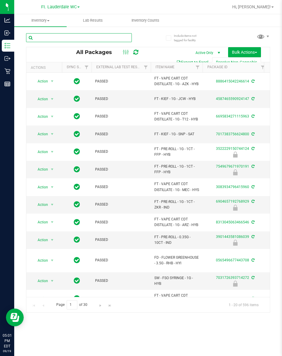
click at [79, 42] on input "text" at bounding box center [79, 37] width 106 height 9
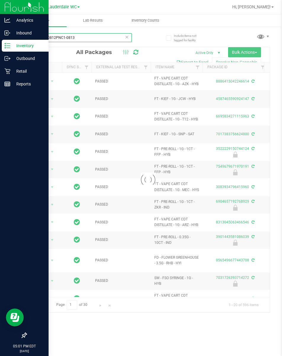
type input "WNQ250812PNC1-0813"
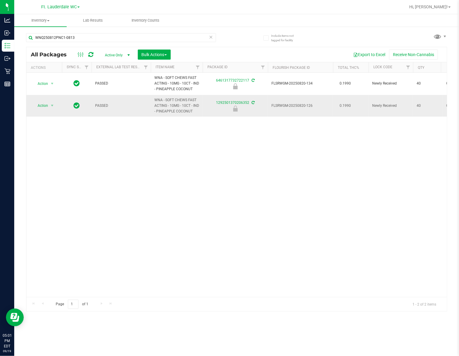
drag, startPoint x: 45, startPoint y: 101, endPoint x: 44, endPoint y: 104, distance: 3.6
click at [44, 101] on td "Action Action Edit attributes Global inventory Locate package Package audit log…" at bounding box center [44, 106] width 36 height 22
click at [44, 104] on span "Action" at bounding box center [40, 105] width 16 height 8
click at [58, 181] on li "Unlock package" at bounding box center [52, 176] width 38 height 9
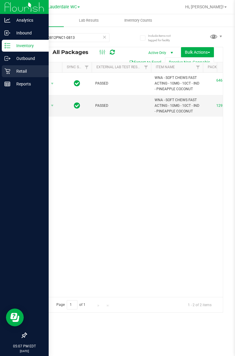
click at [10, 71] on p "Retail" at bounding box center [28, 71] width 36 height 7
